Goal: Check status: Check status

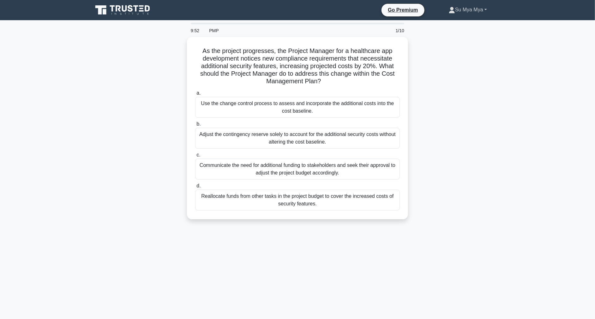
click at [460, 12] on link "Su Mya Mya" at bounding box center [468, 9] width 69 height 13
click at [446, 24] on link "Profile" at bounding box center [459, 25] width 50 height 10
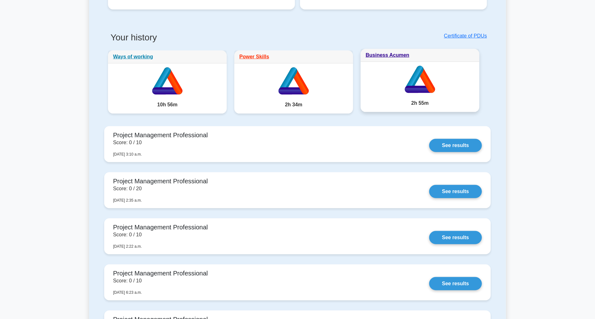
scroll to position [281, 0]
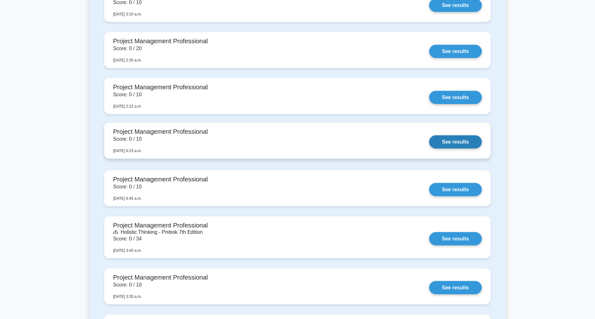
click at [459, 140] on link "See results" at bounding box center [455, 142] width 53 height 13
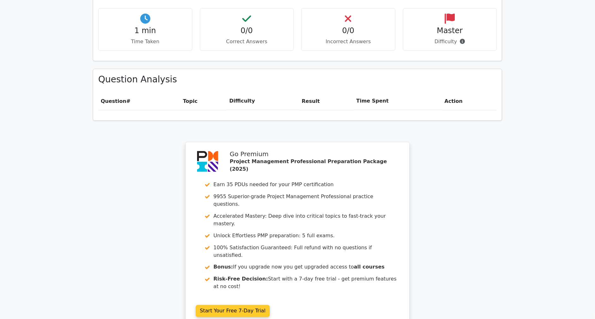
scroll to position [456, 0]
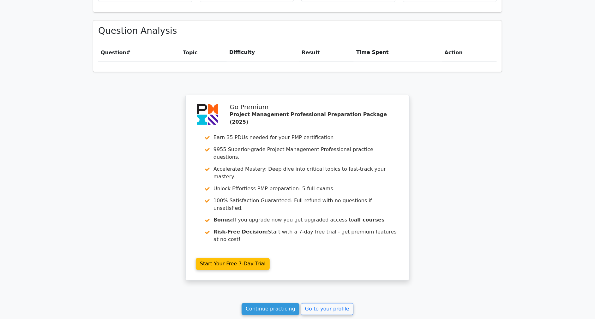
drag, startPoint x: 481, startPoint y: 126, endPoint x: 527, endPoint y: 125, distance: 45.8
click at [481, 126] on div "Your Test Results Project Management Professional 0% Your Score Keep practicing…" at bounding box center [297, 46] width 417 height 568
drag, startPoint x: 164, startPoint y: 103, endPoint x: 173, endPoint y: 103, distance: 8.8
click at [164, 103] on div "Your Test Results Project Management Professional 0% Your Score Keep practicing…" at bounding box center [297, 46] width 417 height 568
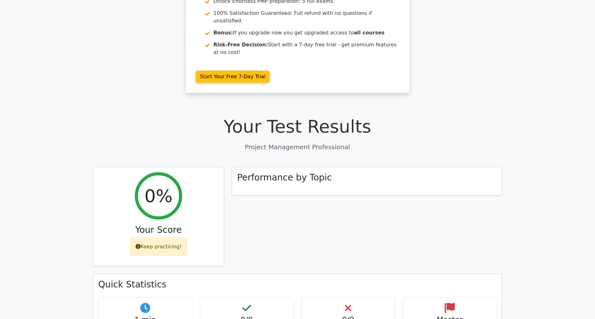
scroll to position [140, 0]
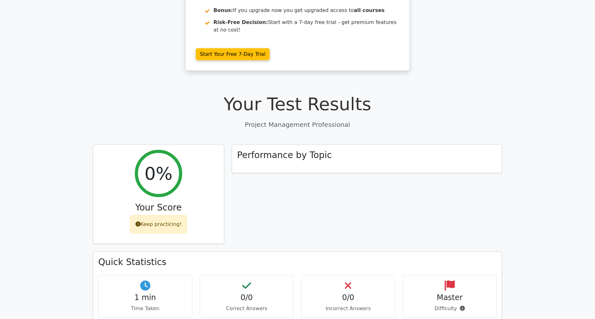
click at [142, 94] on h1 "Your Test Results" at bounding box center [297, 104] width 409 height 21
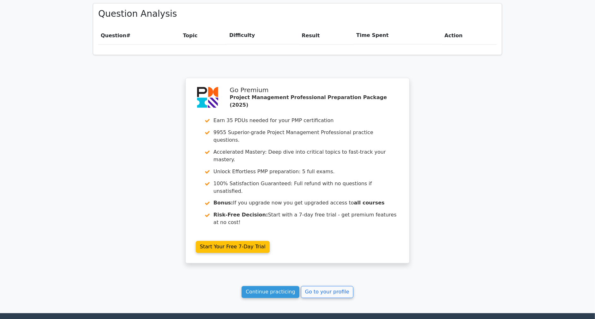
scroll to position [482, 0]
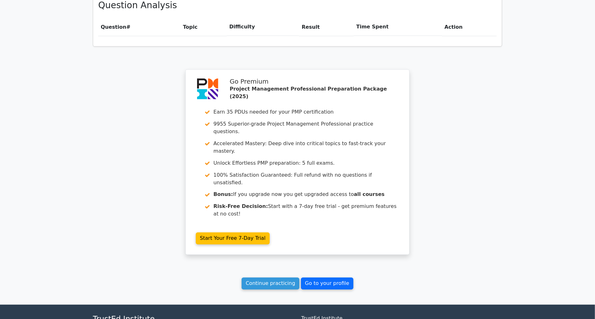
click at [315, 278] on link "Go to your profile" at bounding box center [327, 284] width 52 height 12
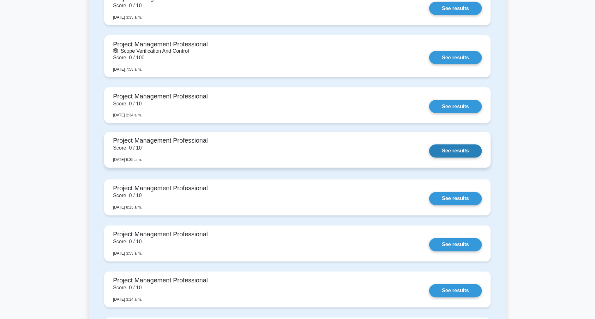
scroll to position [561, 0]
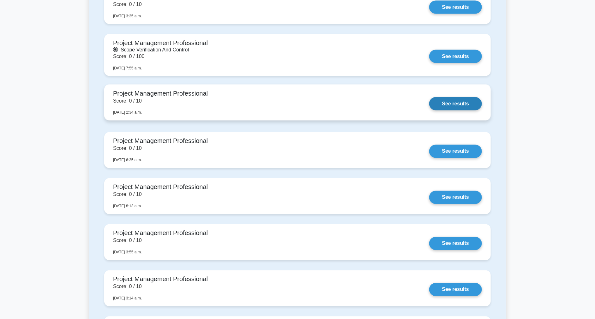
click at [460, 111] on link "See results" at bounding box center [455, 103] width 53 height 13
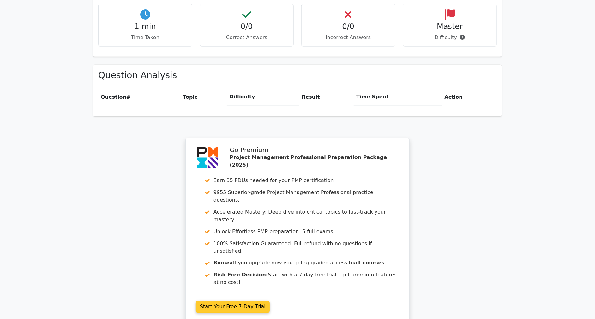
scroll to position [456, 0]
